Goal: Transaction & Acquisition: Purchase product/service

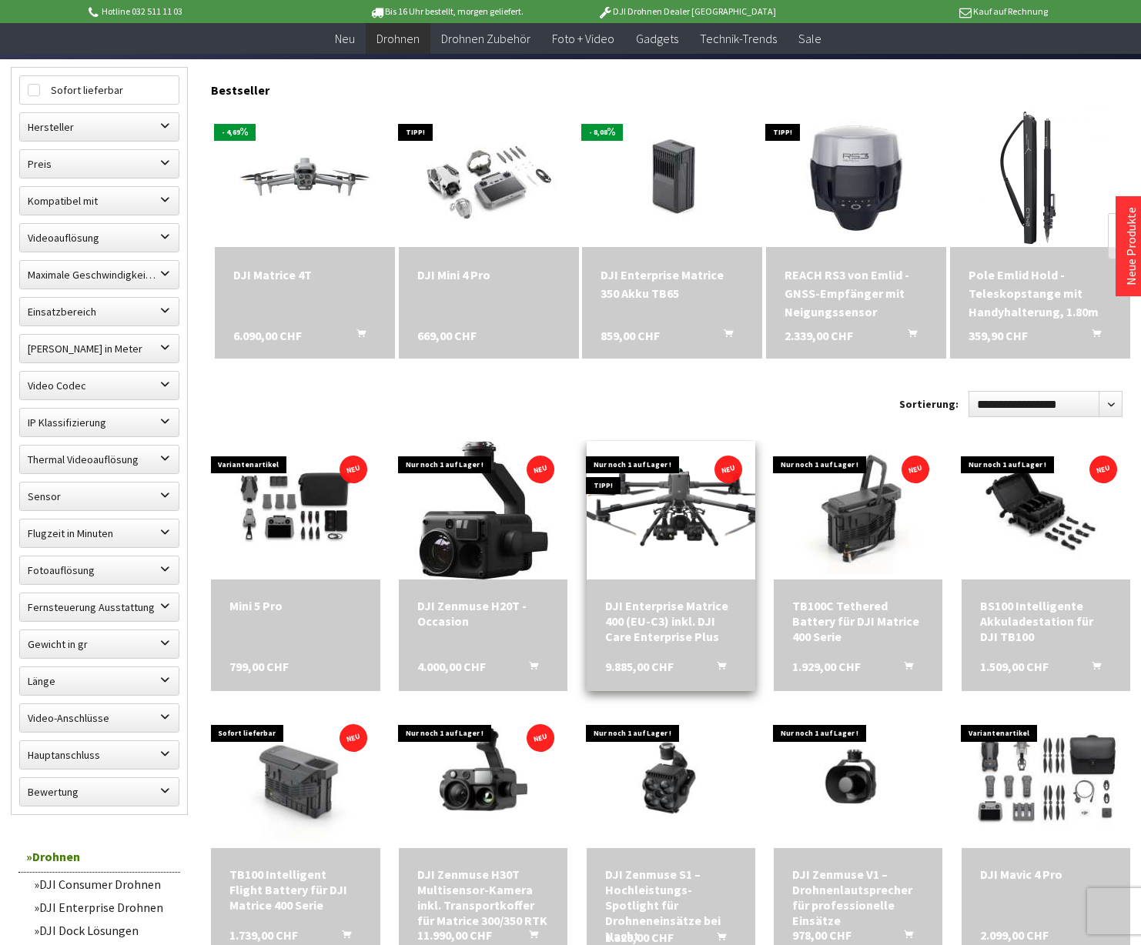
scroll to position [438, 0]
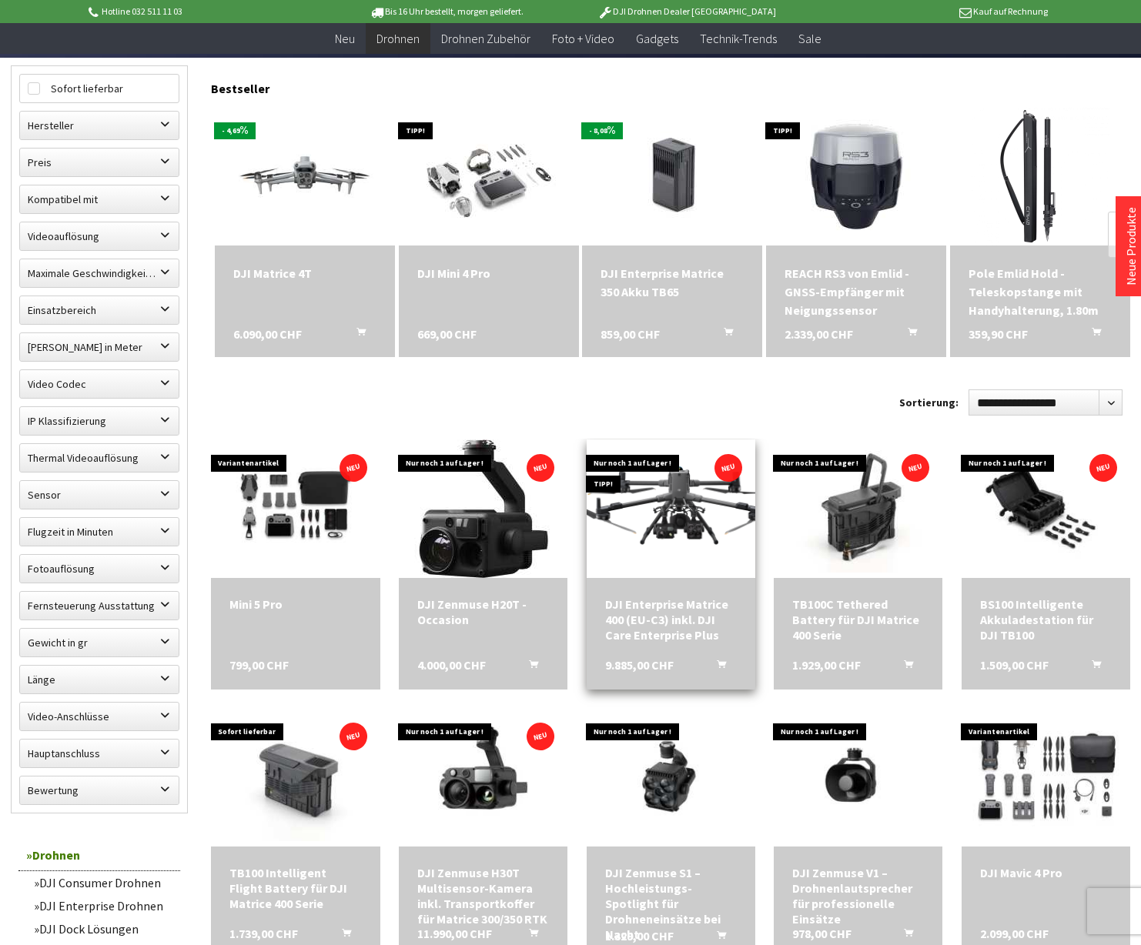
click at [671, 512] on img at bounding box center [671, 508] width 236 height 133
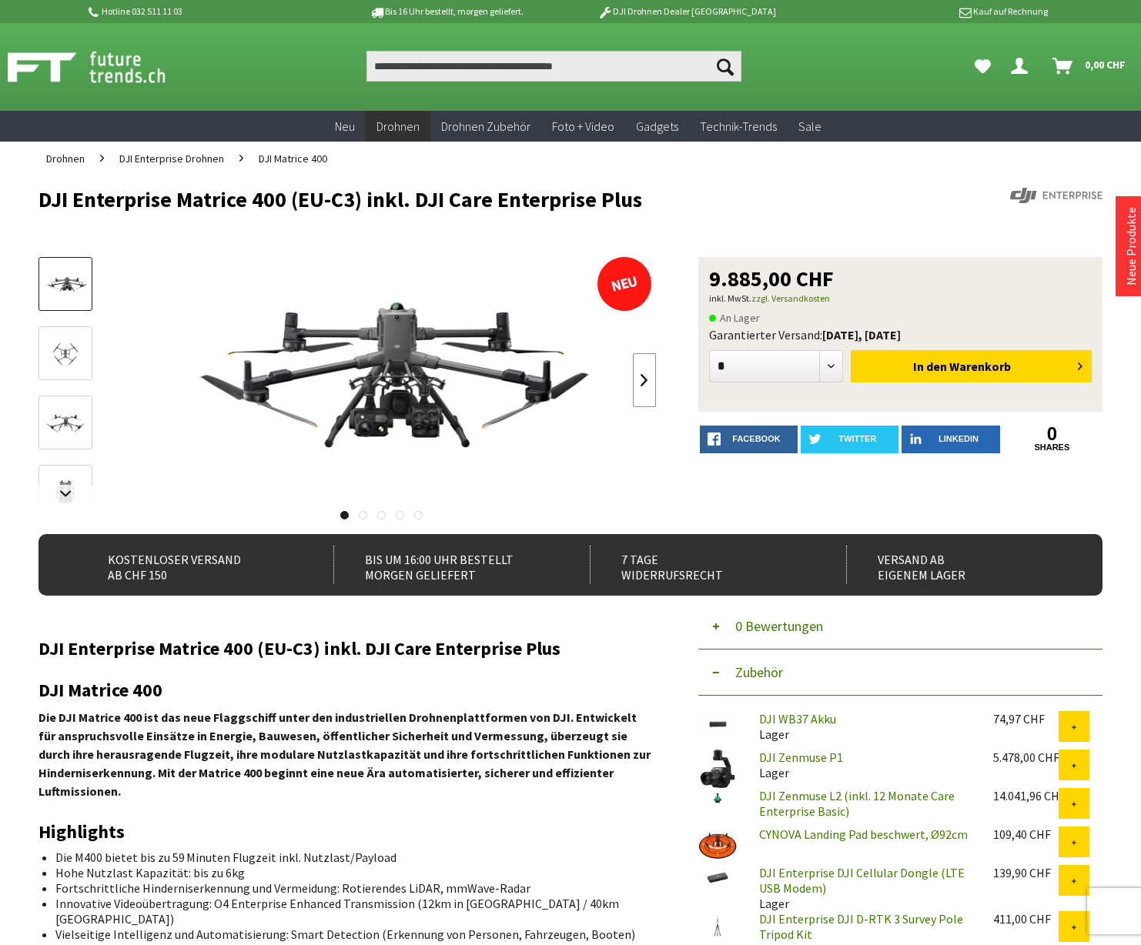
click at [645, 383] on link at bounding box center [644, 380] width 23 height 54
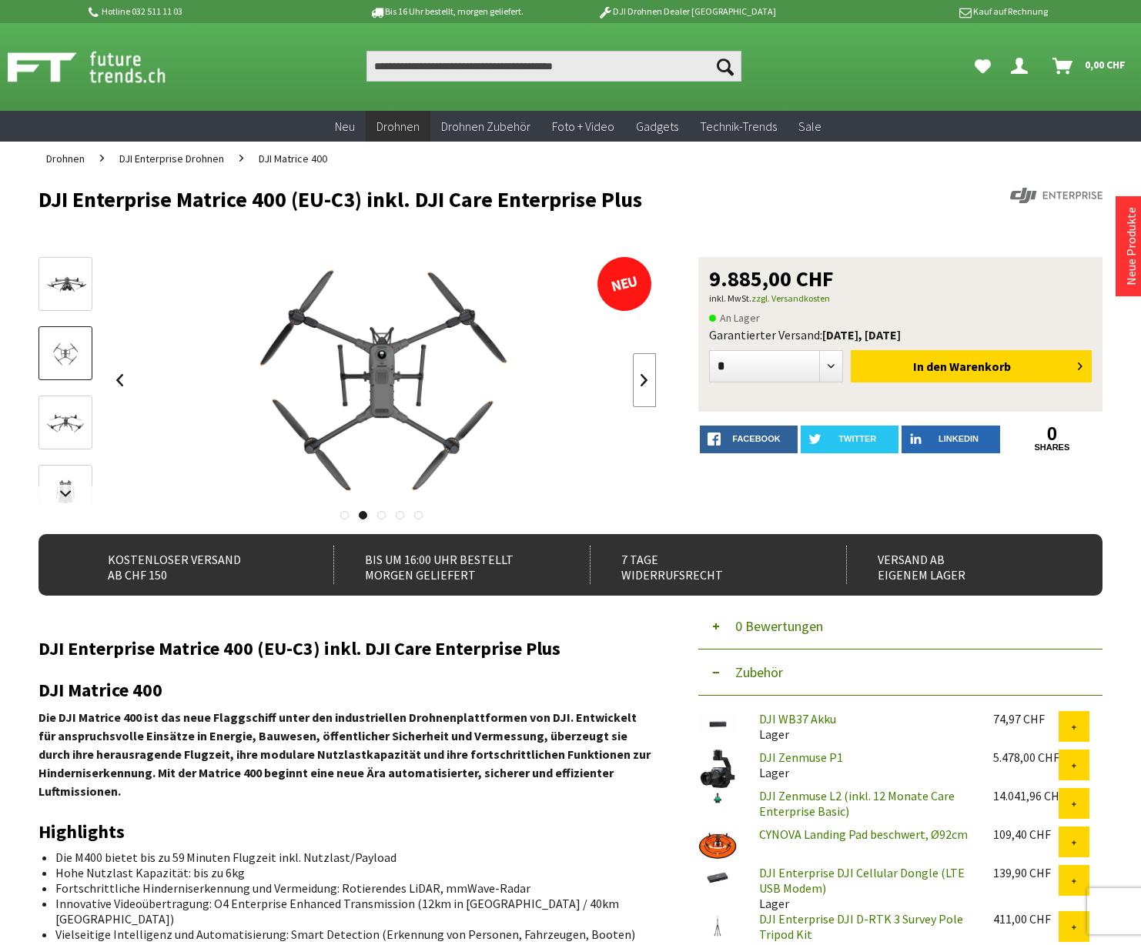
click at [645, 383] on link at bounding box center [644, 380] width 23 height 54
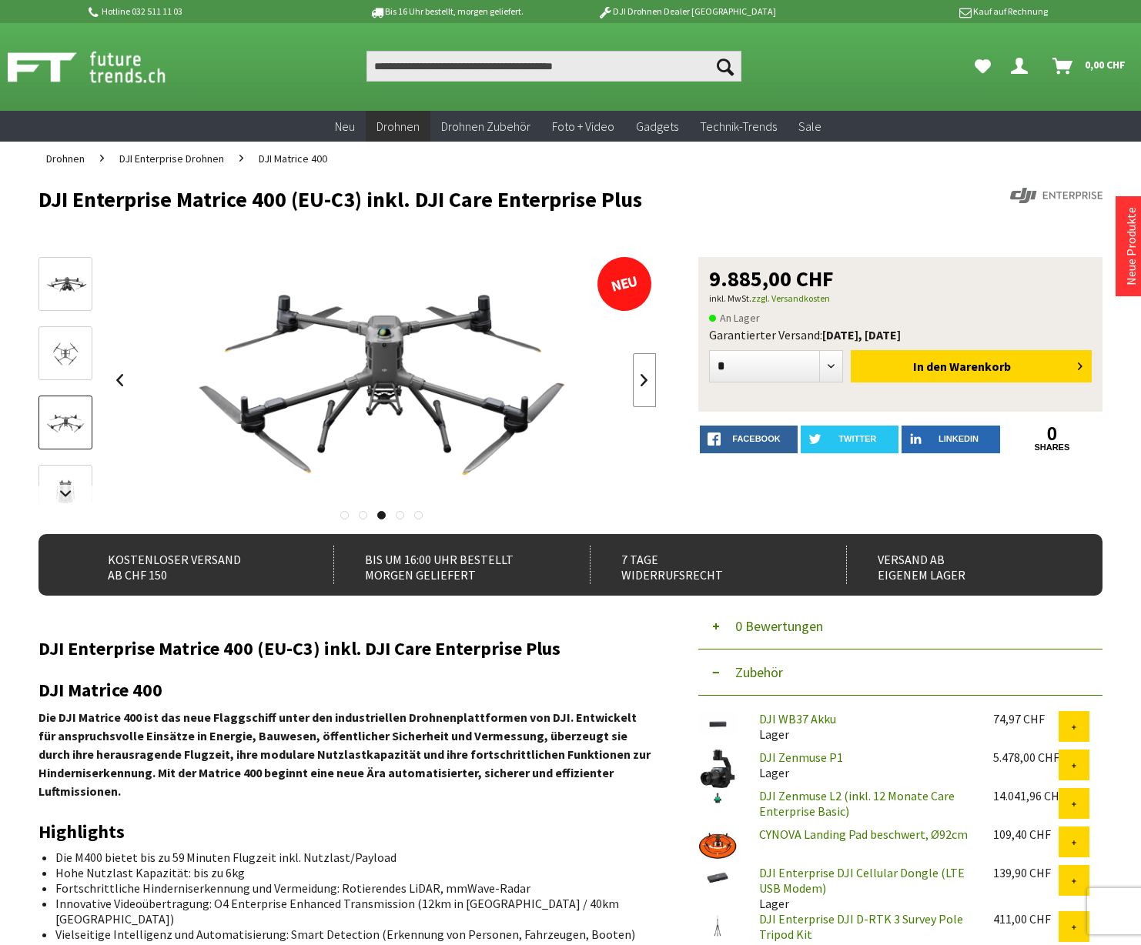
click at [646, 374] on link at bounding box center [644, 380] width 23 height 54
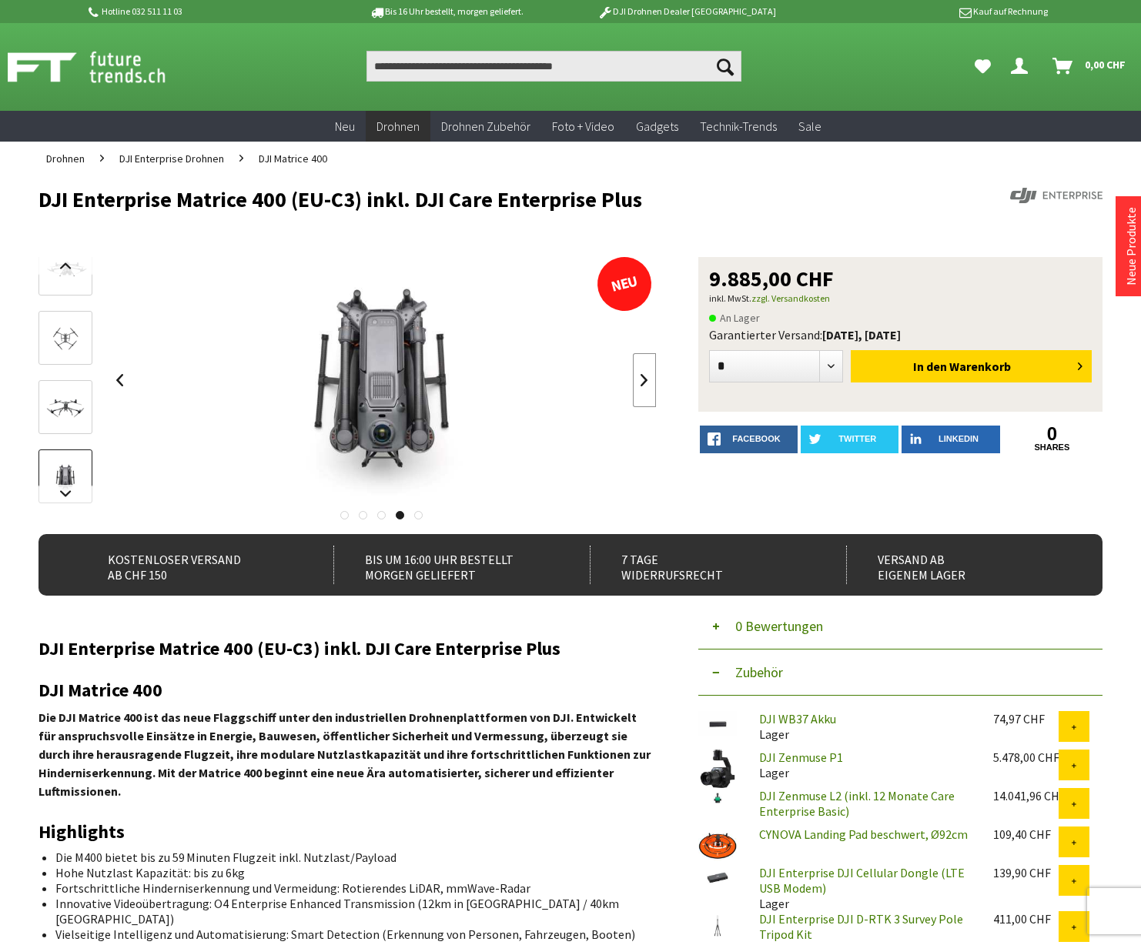
click at [646, 374] on link at bounding box center [644, 380] width 23 height 54
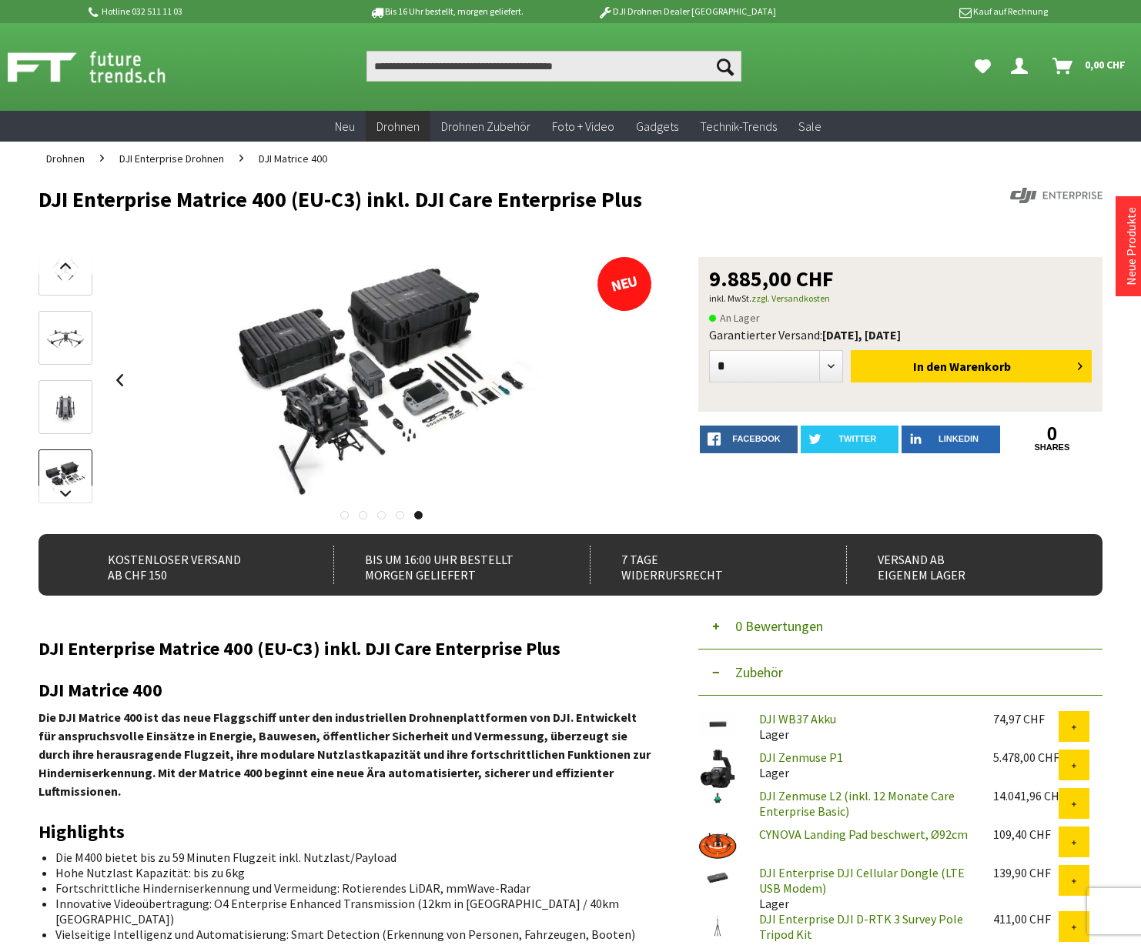
scroll to position [1, 0]
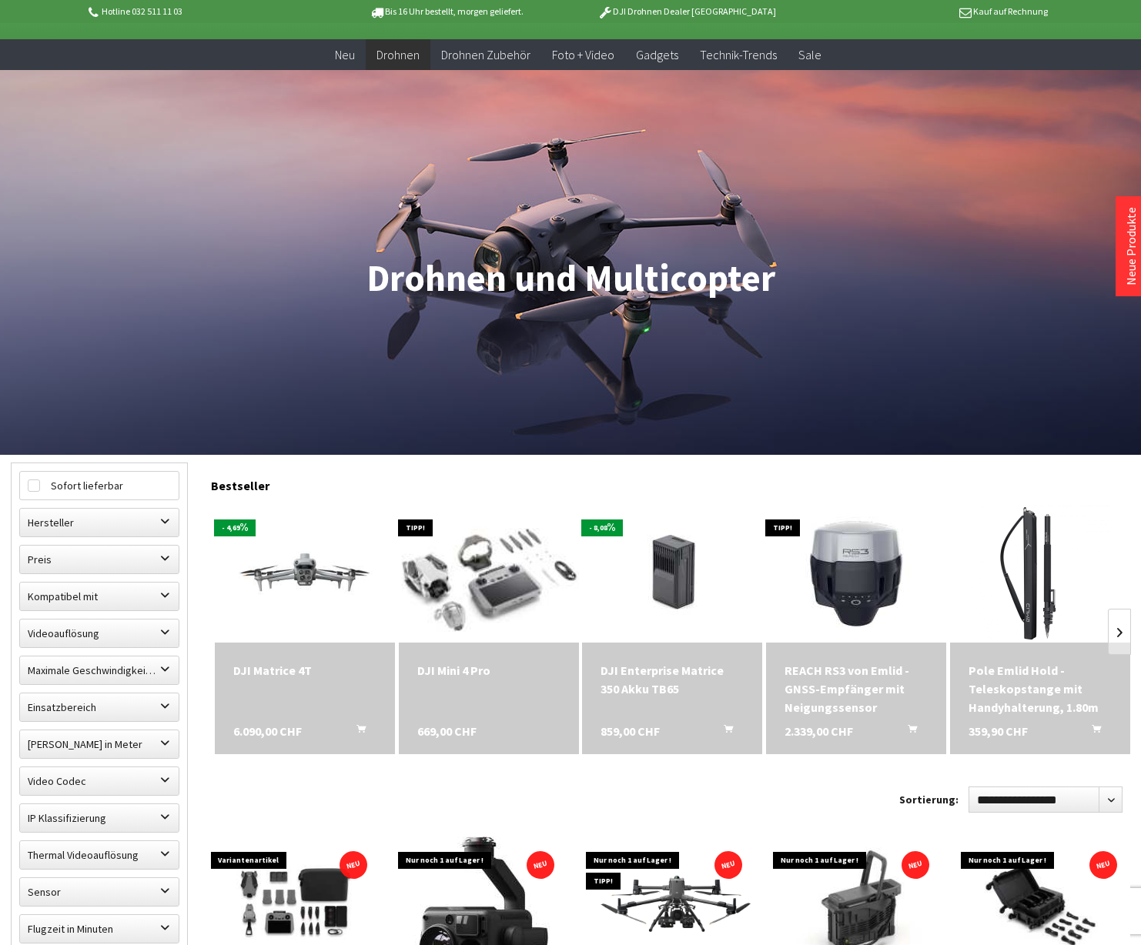
scroll to position [91, 0]
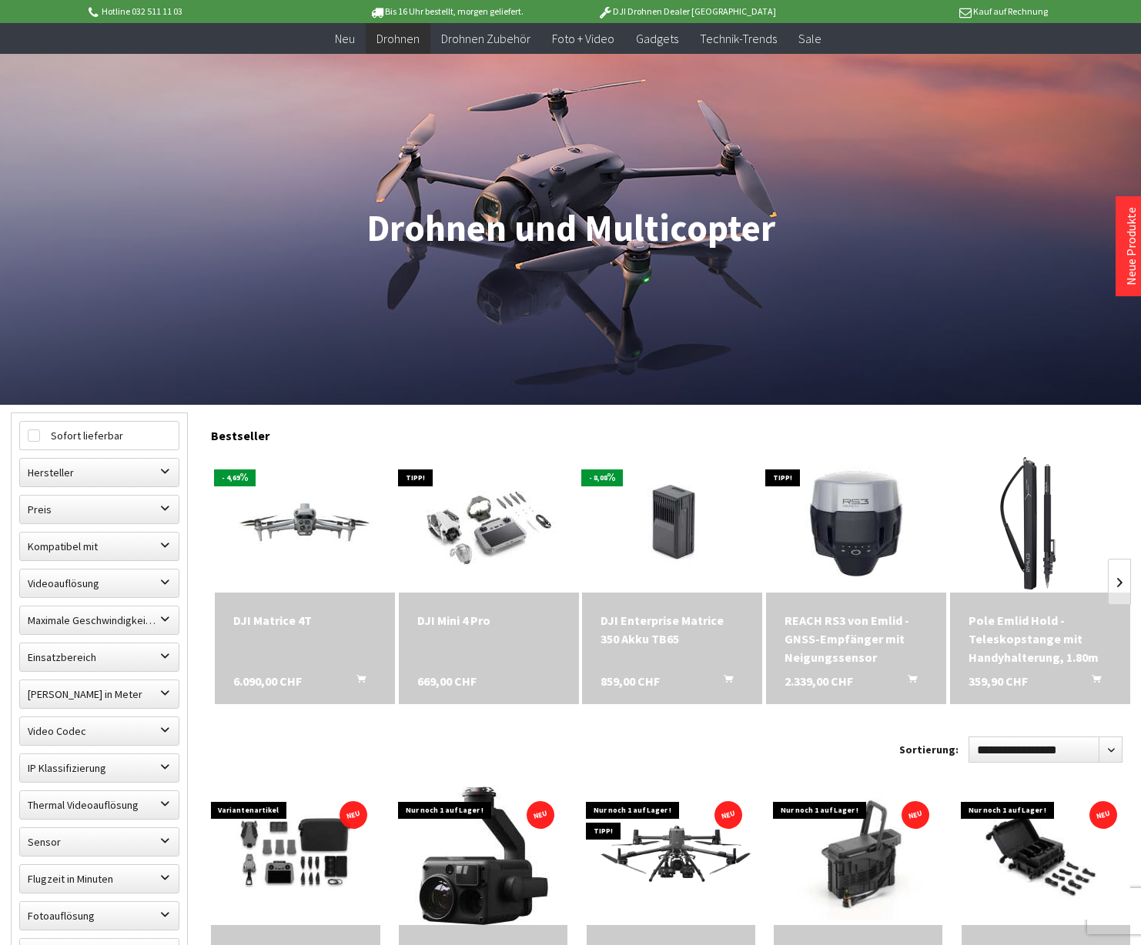
click at [305, 638] on div "DJI Matrice 4T 6.090,00 CHF In den Warenkorb" at bounding box center [305, 649] width 180 height 112
click at [247, 623] on div "DJI Matrice 4T" at bounding box center [304, 620] width 143 height 18
